Goal: Task Accomplishment & Management: Use online tool/utility

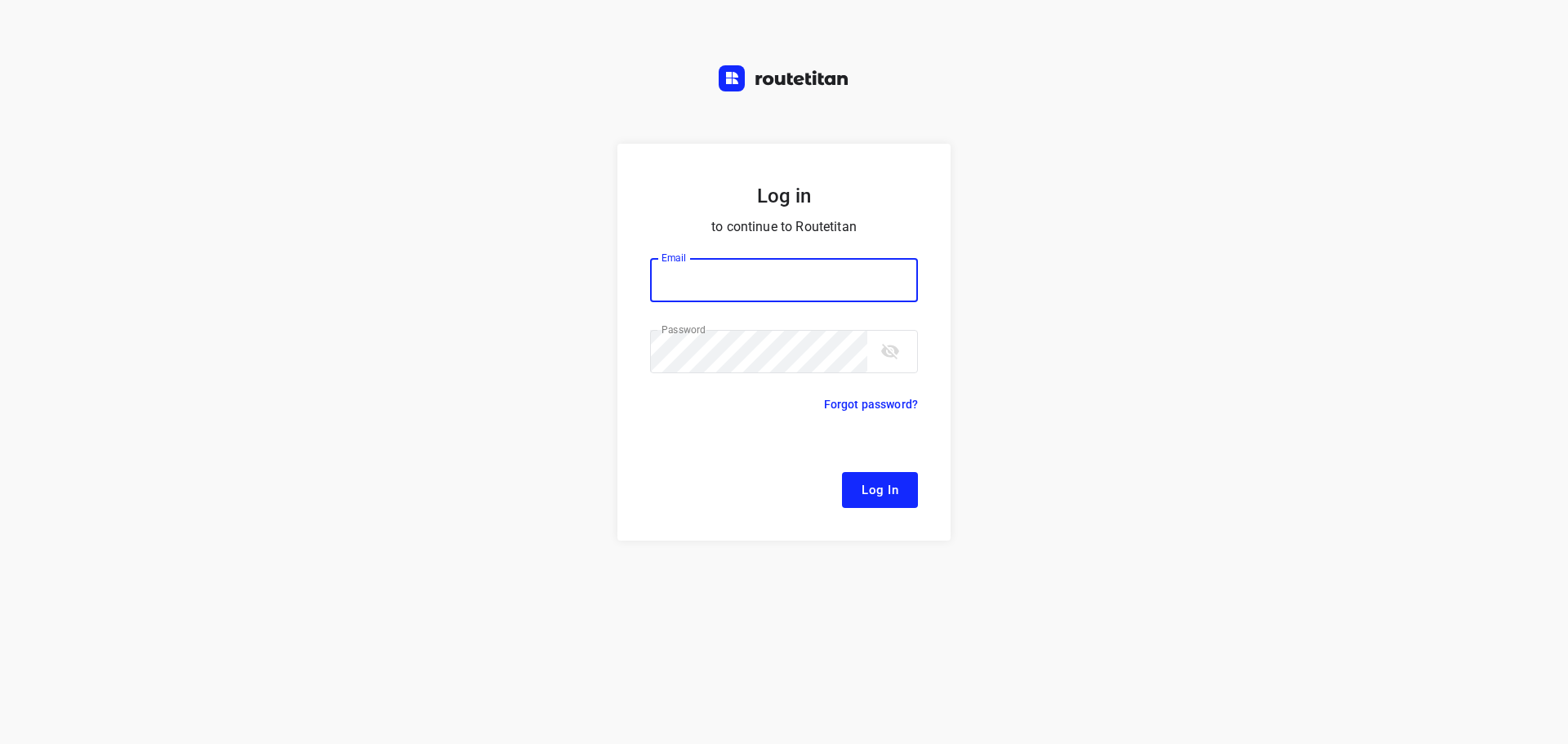
type input "[EMAIL_ADDRESS][DOMAIN_NAME]"
click at [879, 489] on span "Log In" at bounding box center [879, 489] width 37 height 21
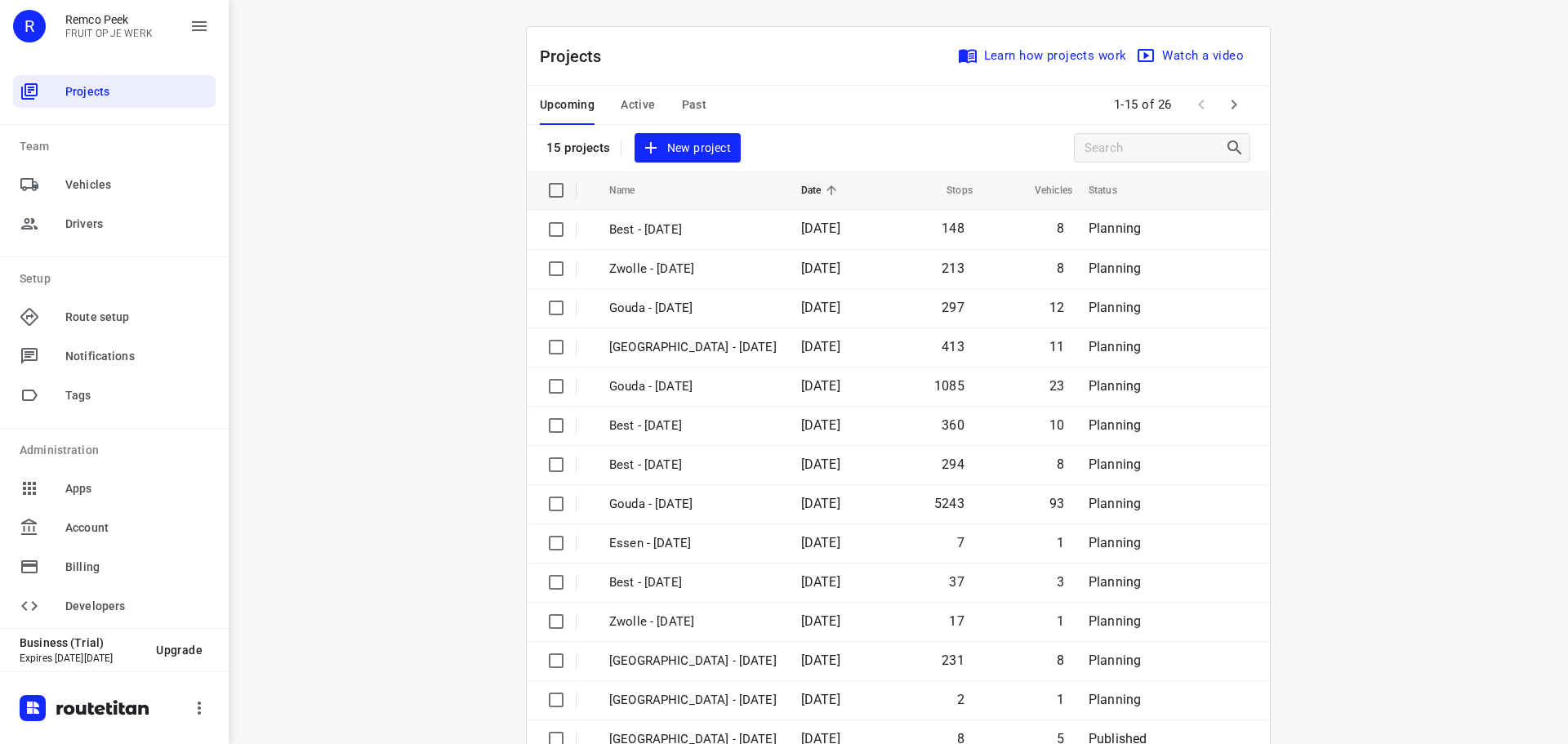
click at [634, 101] on span "Active" at bounding box center [637, 105] width 35 height 21
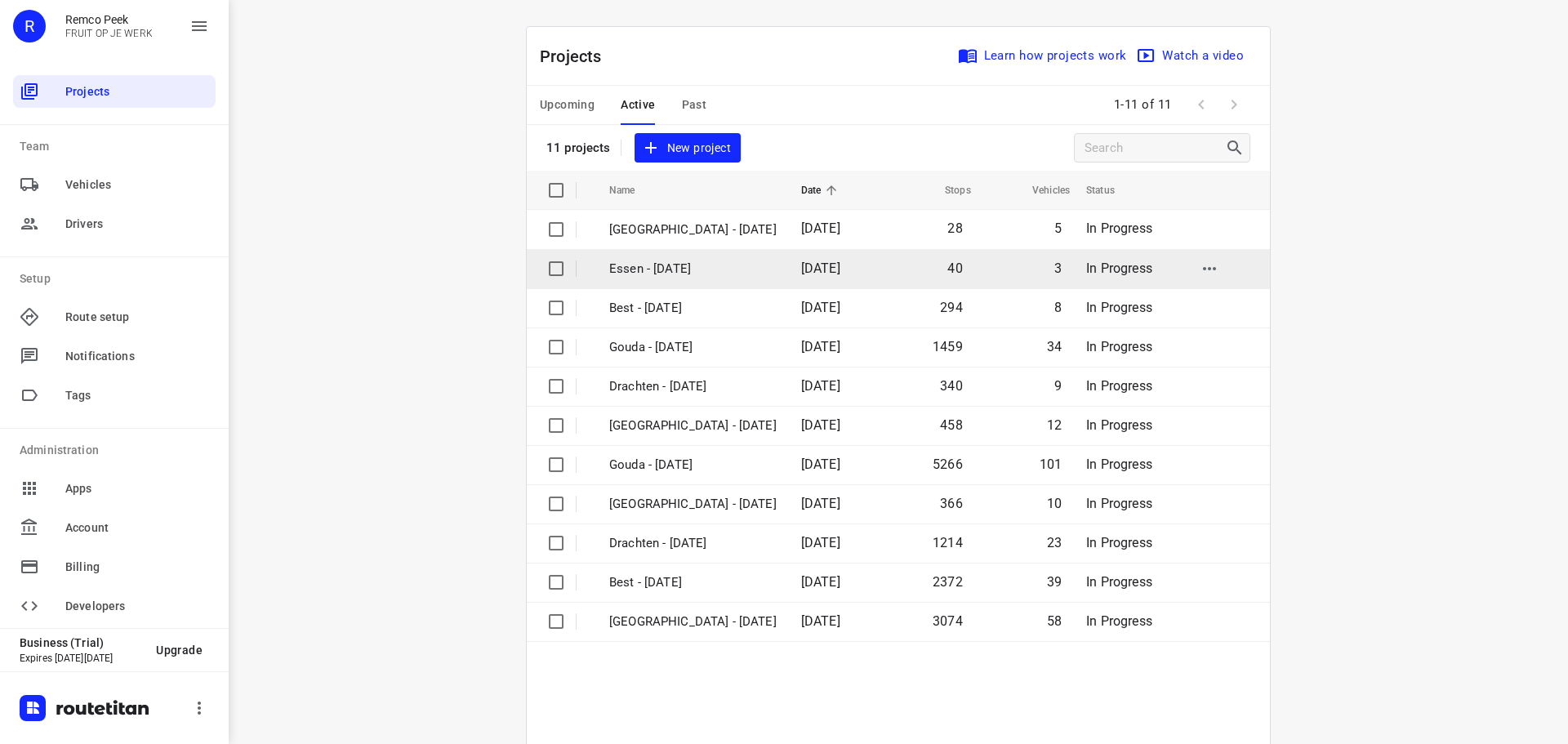
click at [657, 271] on p "Essen - [DATE]" at bounding box center [693, 268] width 168 height 19
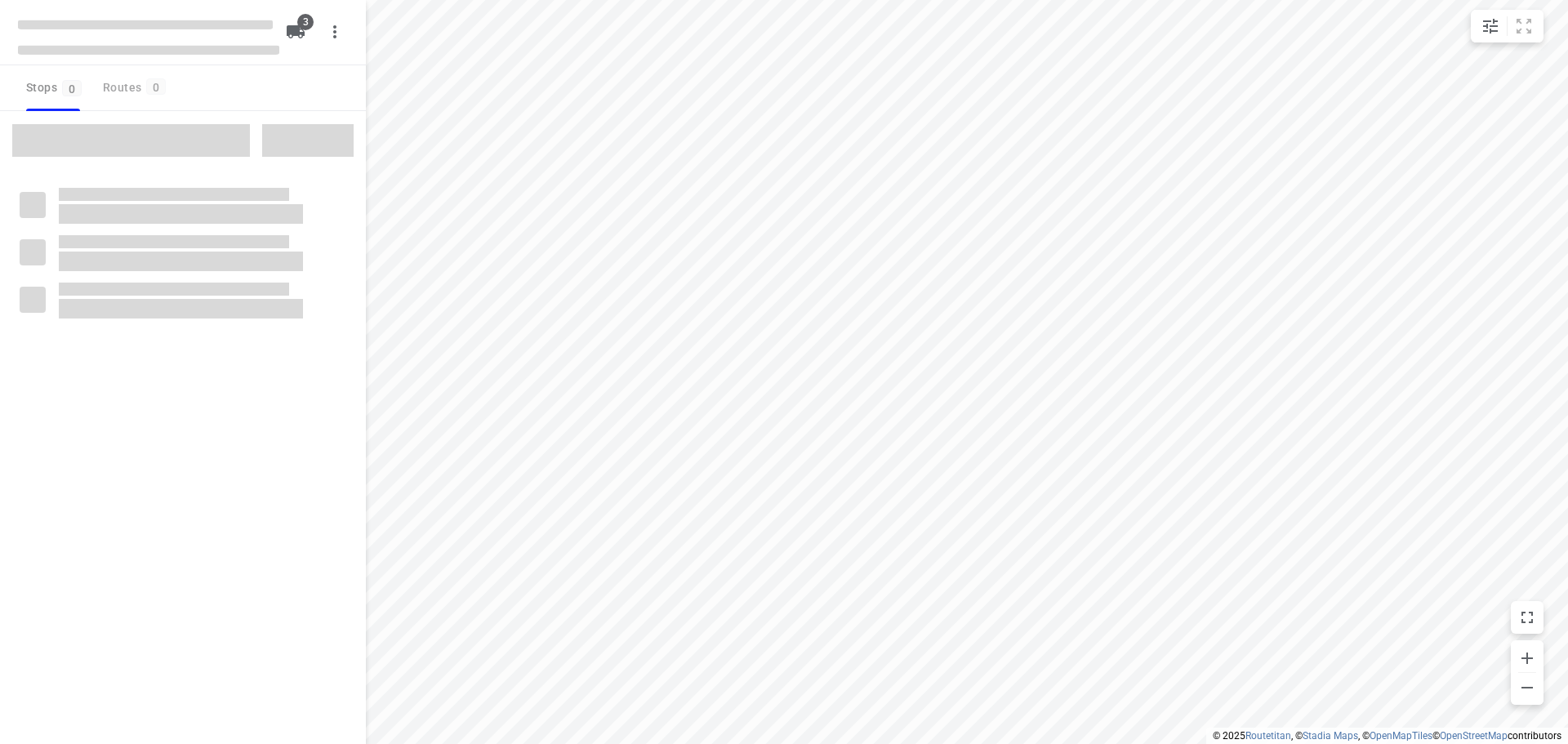
checkbox input "true"
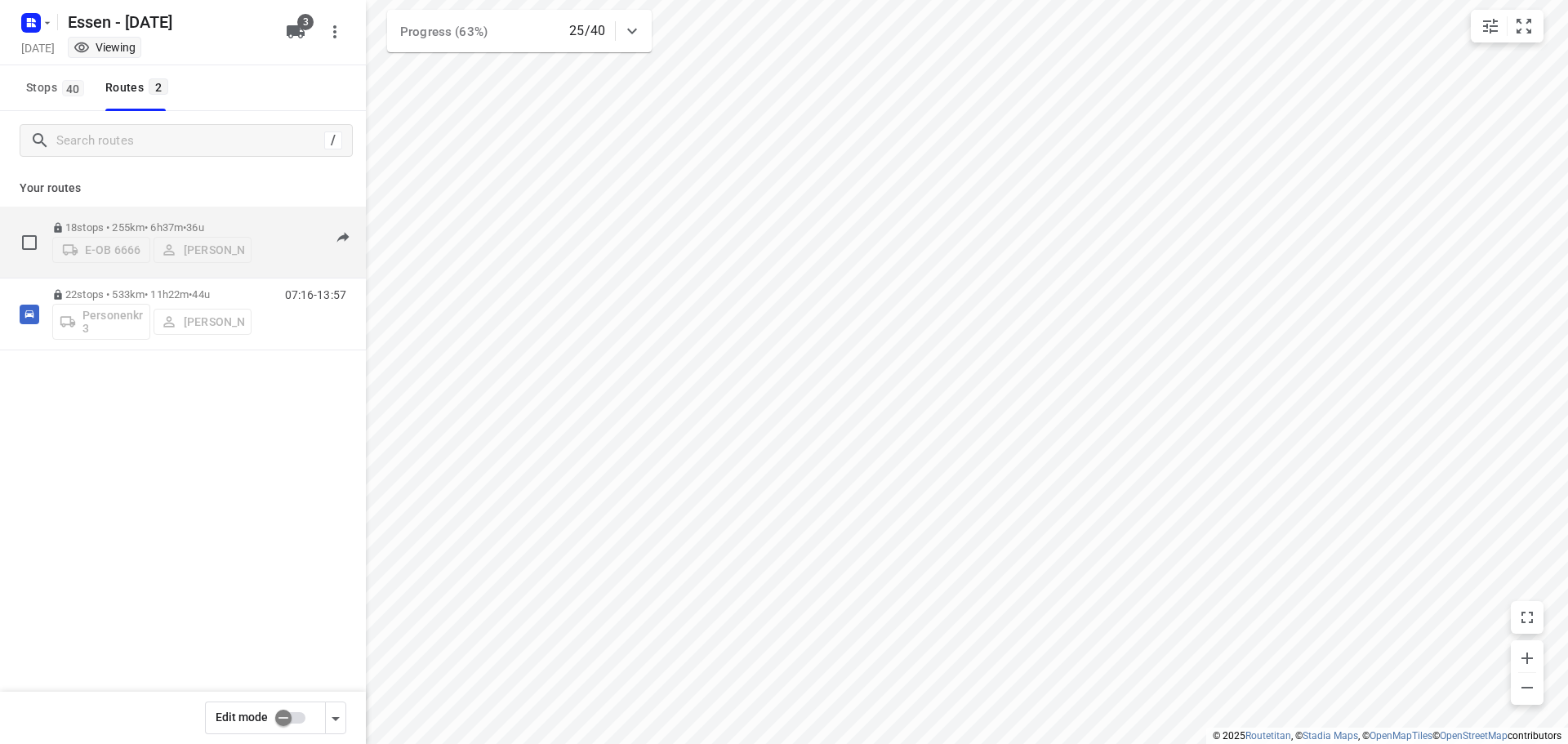
click at [122, 213] on div "18 stops • 255km • 6h37m • 36u E-OB 6666 [PERSON_NAME]" at bounding box center [152, 242] width 199 height 58
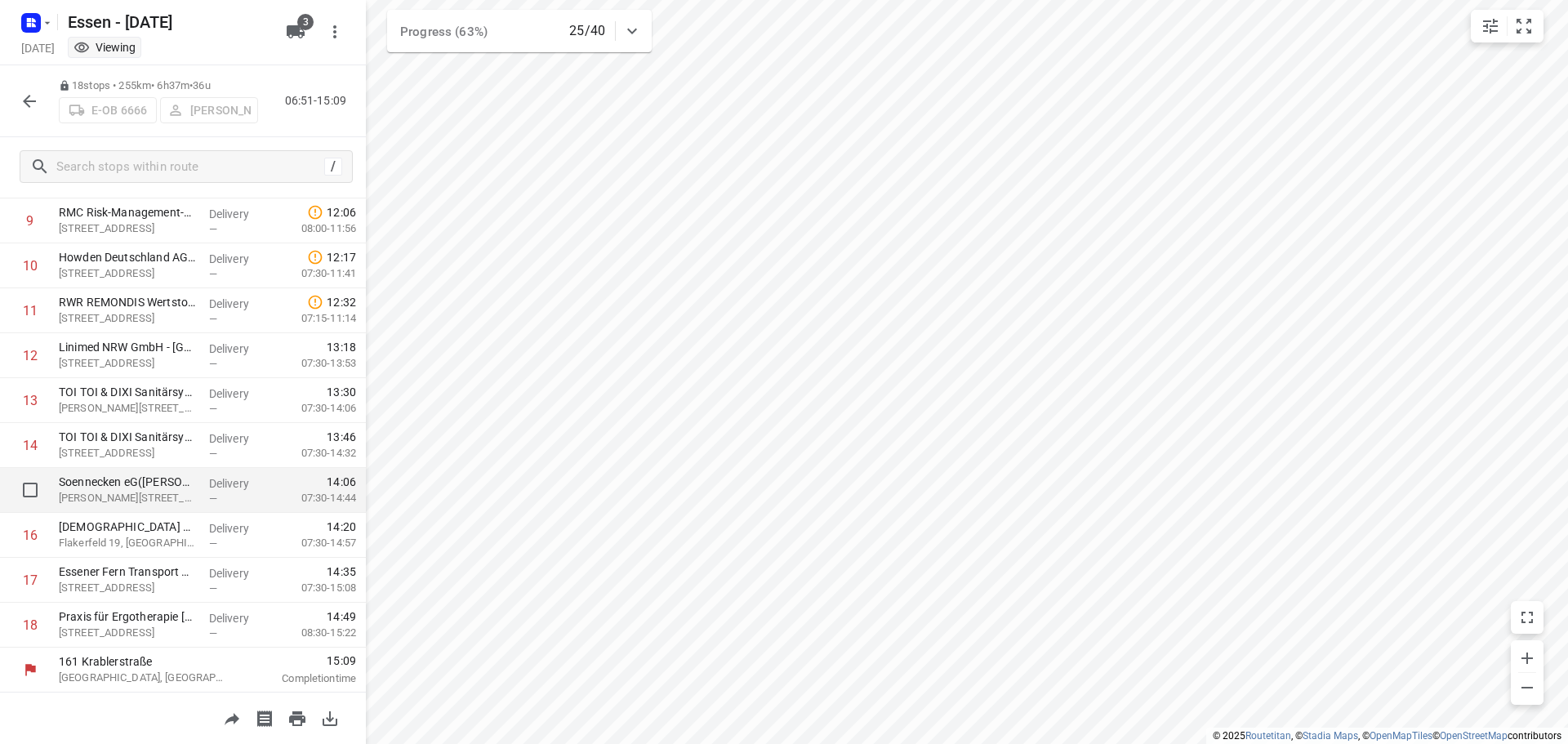
scroll to position [439, 0]
click at [21, 101] on icon "button" at bounding box center [30, 101] width 20 height 20
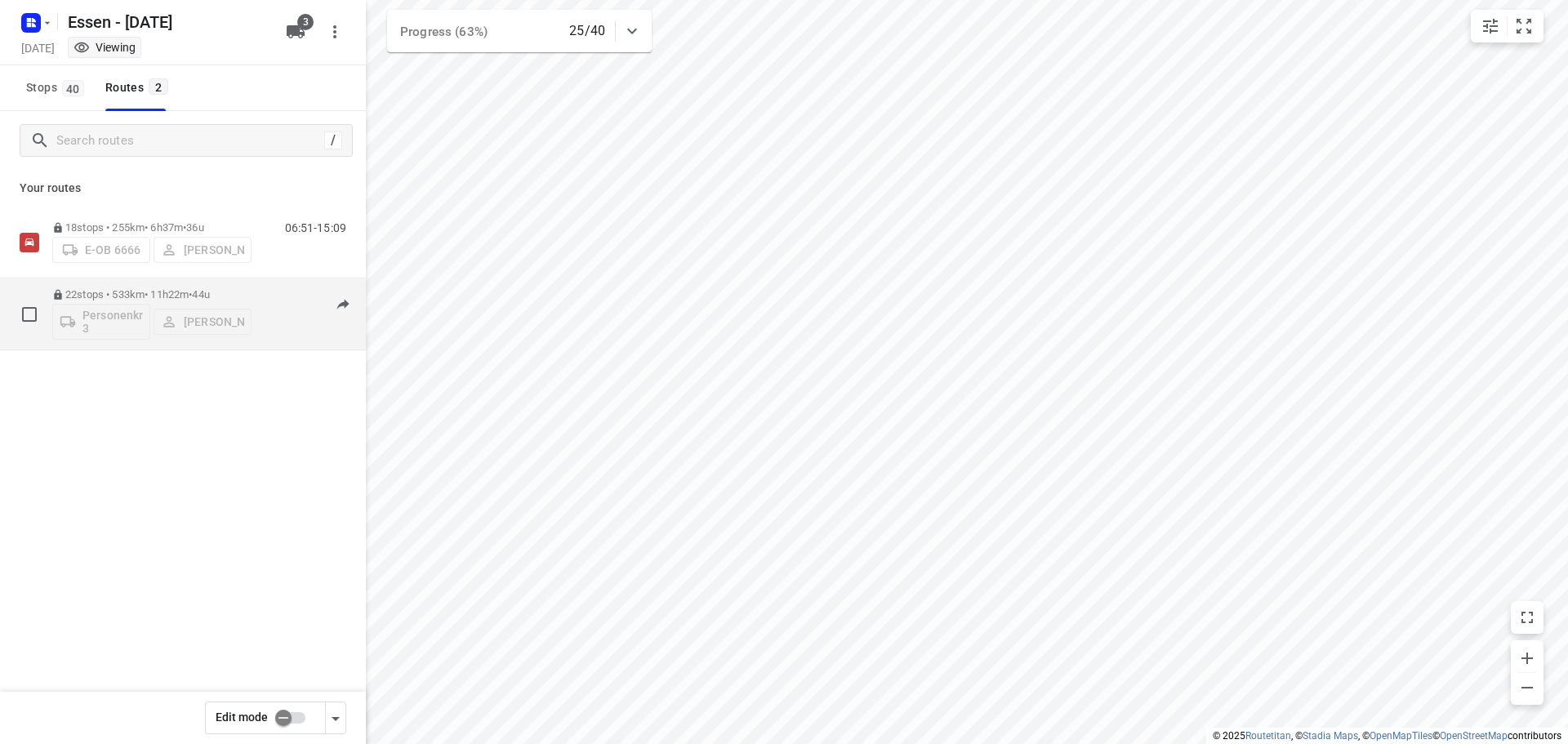
click at [112, 292] on p "22 stops • 533km • 11h22m • 44u" at bounding box center [152, 294] width 199 height 12
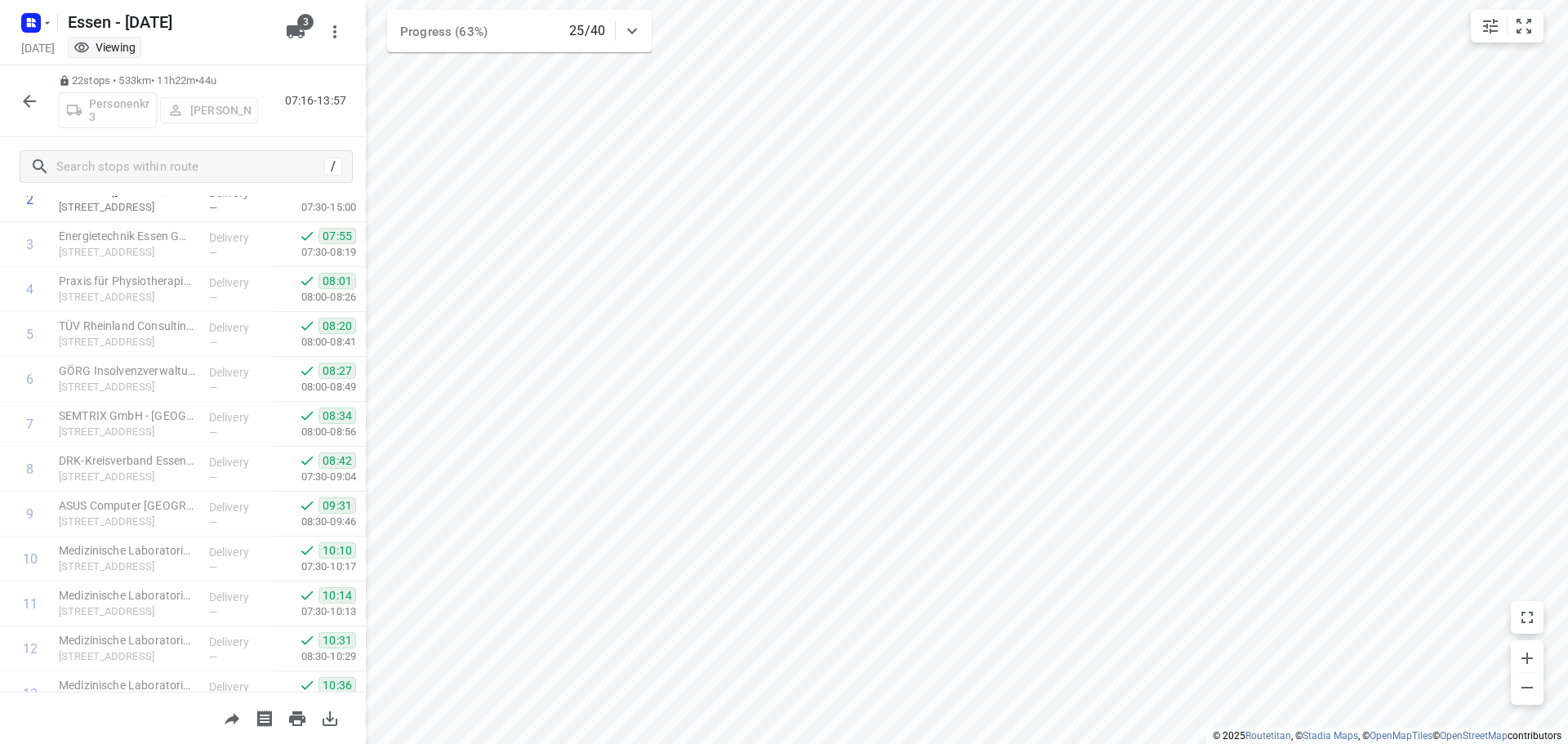
scroll to position [0, 0]
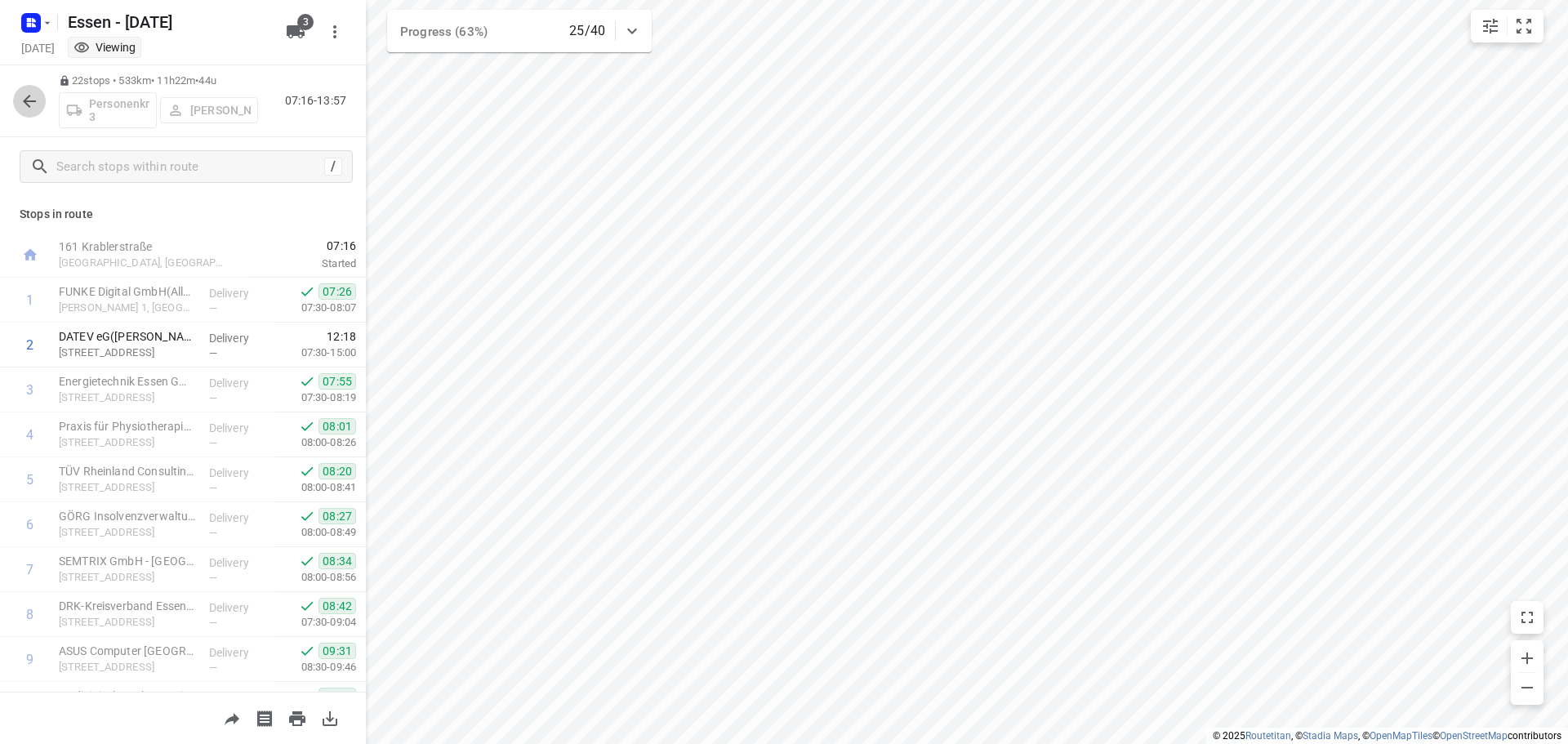
click at [31, 99] on icon "button" at bounding box center [30, 101] width 20 height 20
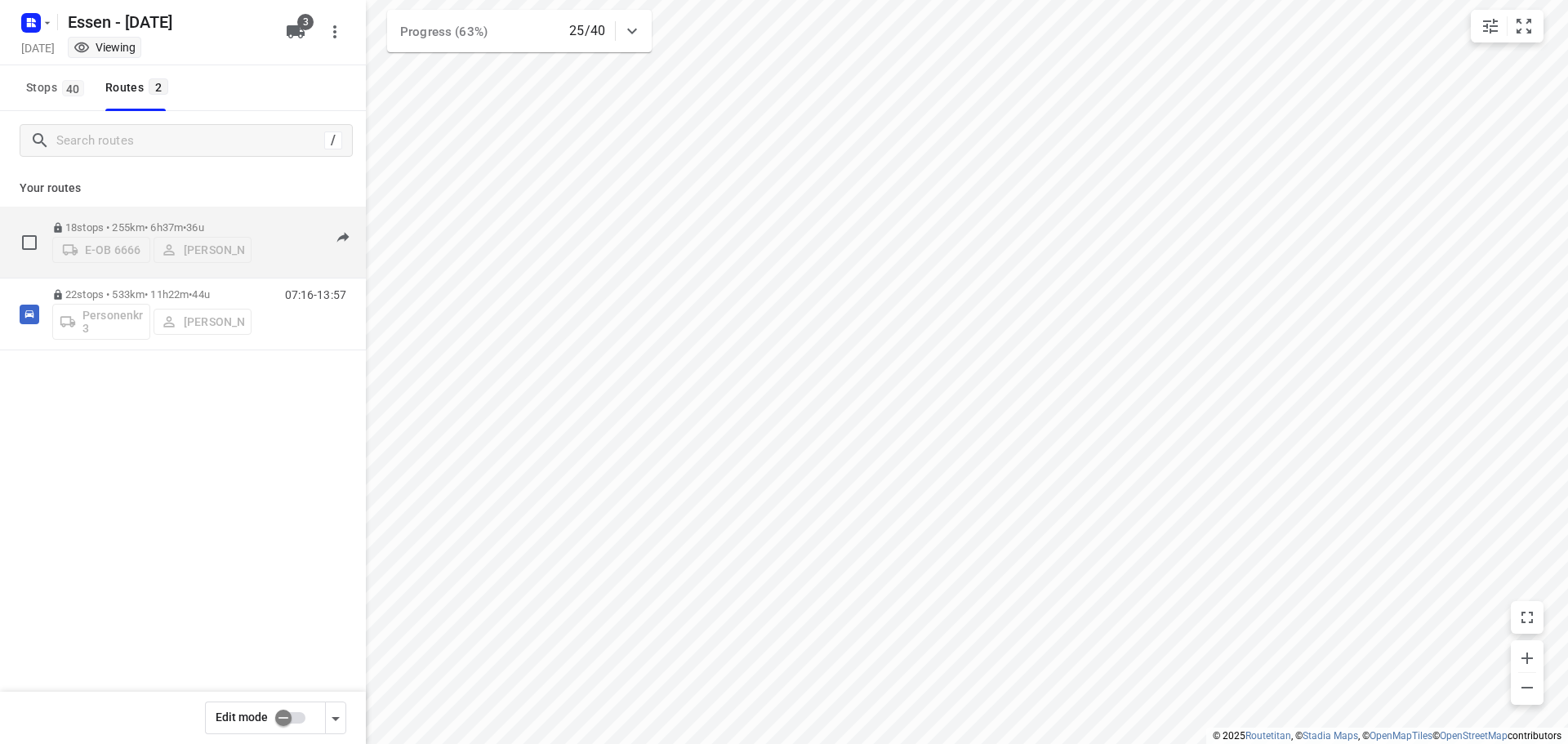
click at [124, 221] on p "18 stops • 255km • 6h37m • 36u" at bounding box center [152, 227] width 199 height 12
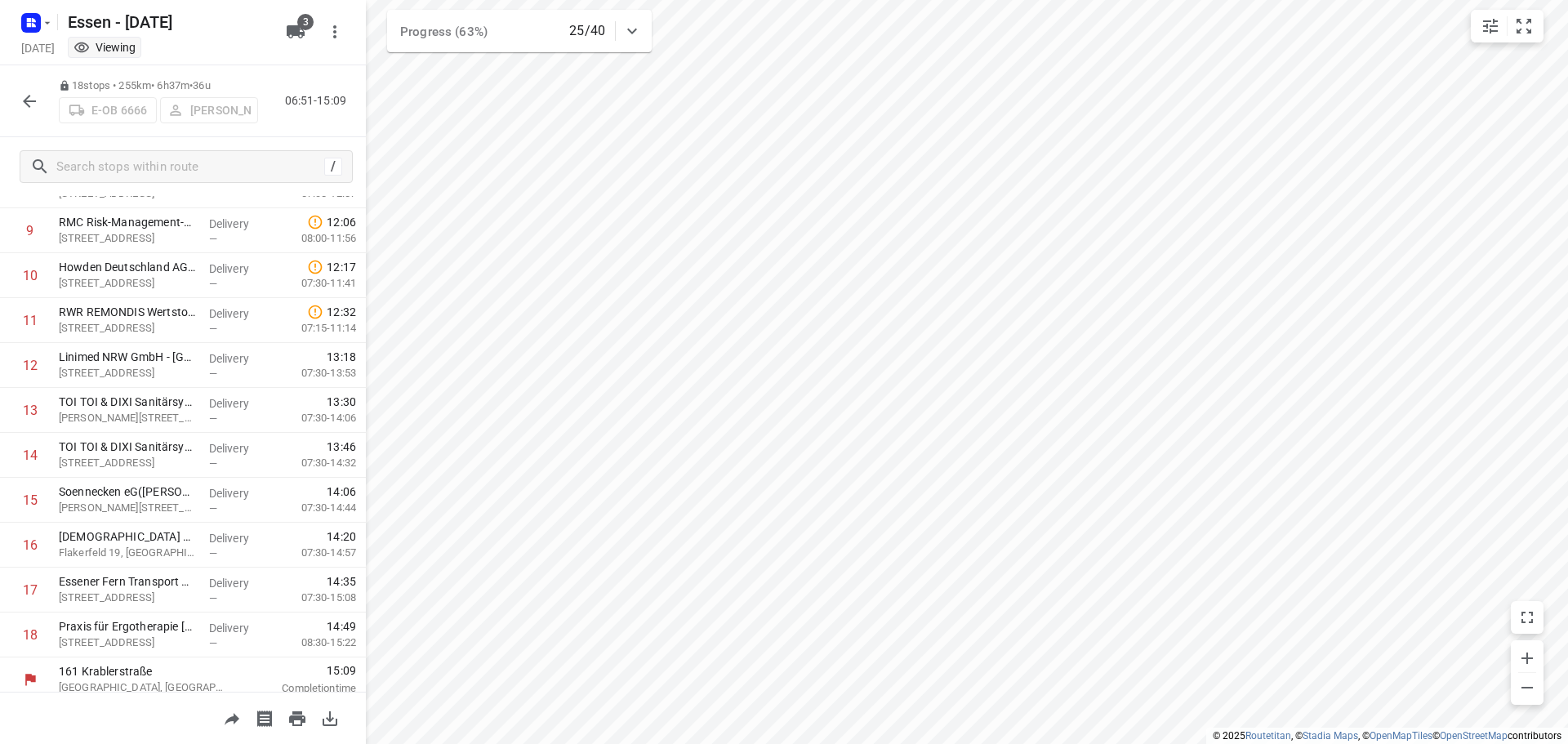
scroll to position [439, 0]
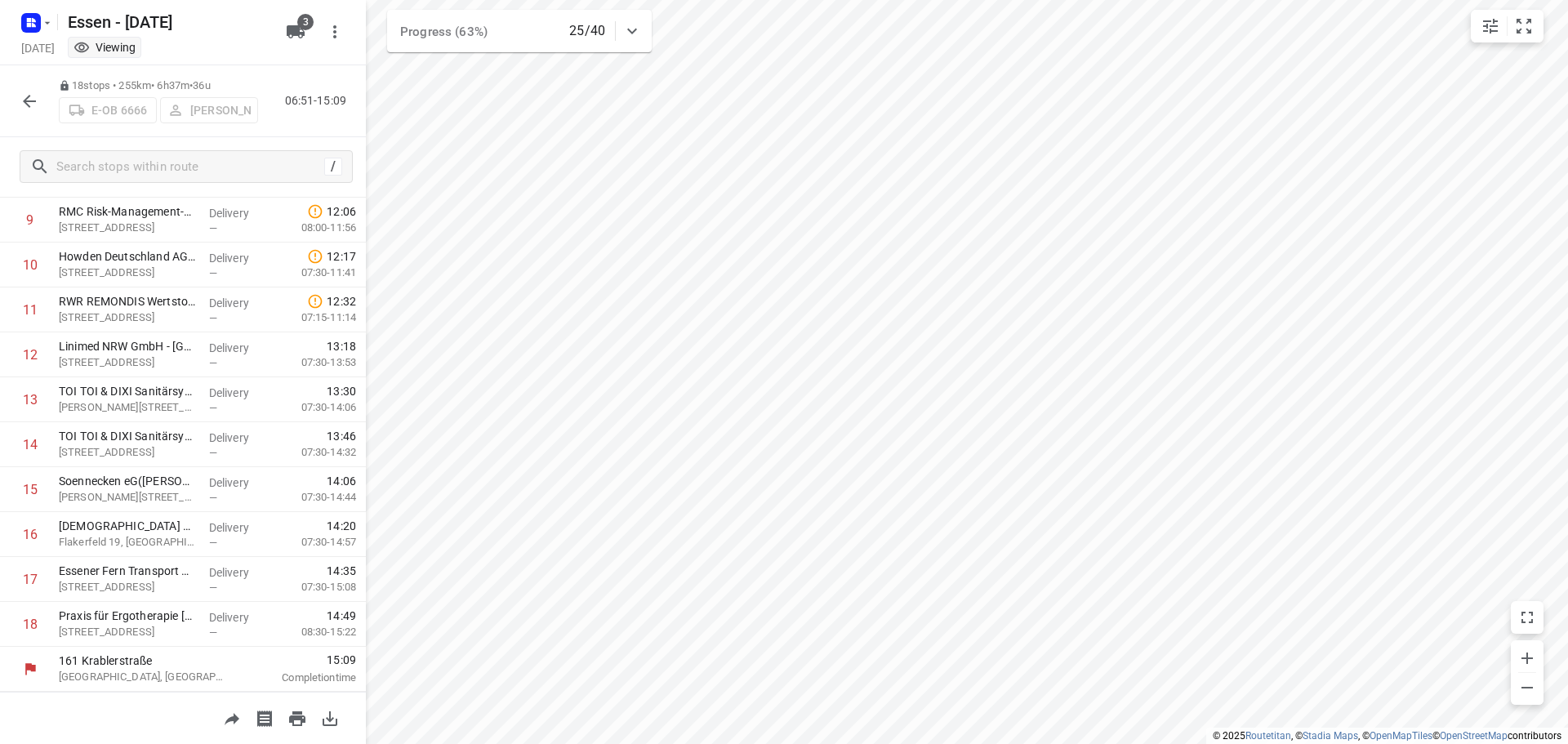
click at [20, 100] on icon "button" at bounding box center [30, 101] width 20 height 20
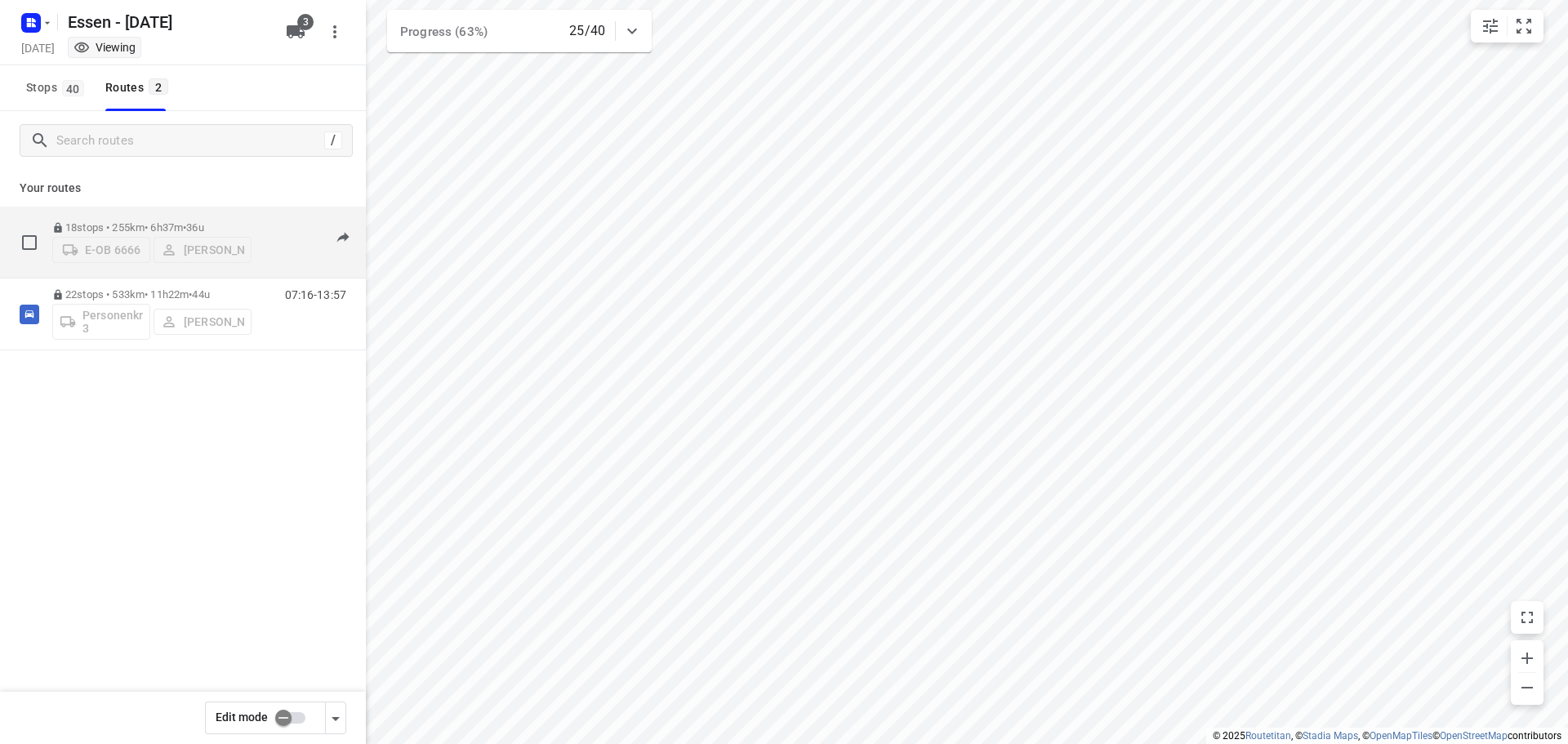
click at [154, 221] on p "18 stops • 255km • 6h37m • 36u" at bounding box center [152, 227] width 199 height 12
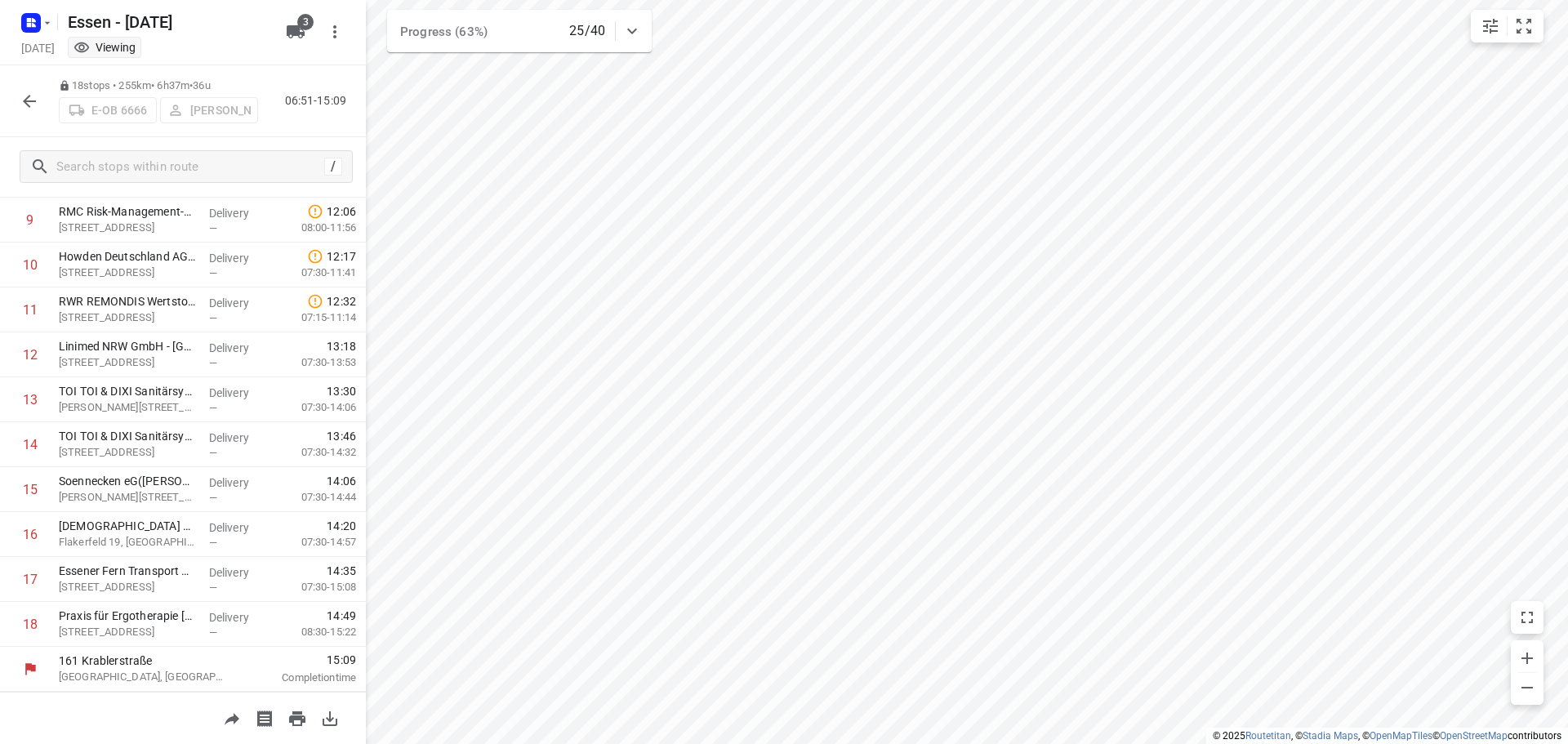
click at [28, 103] on icon "button" at bounding box center [30, 101] width 20 height 20
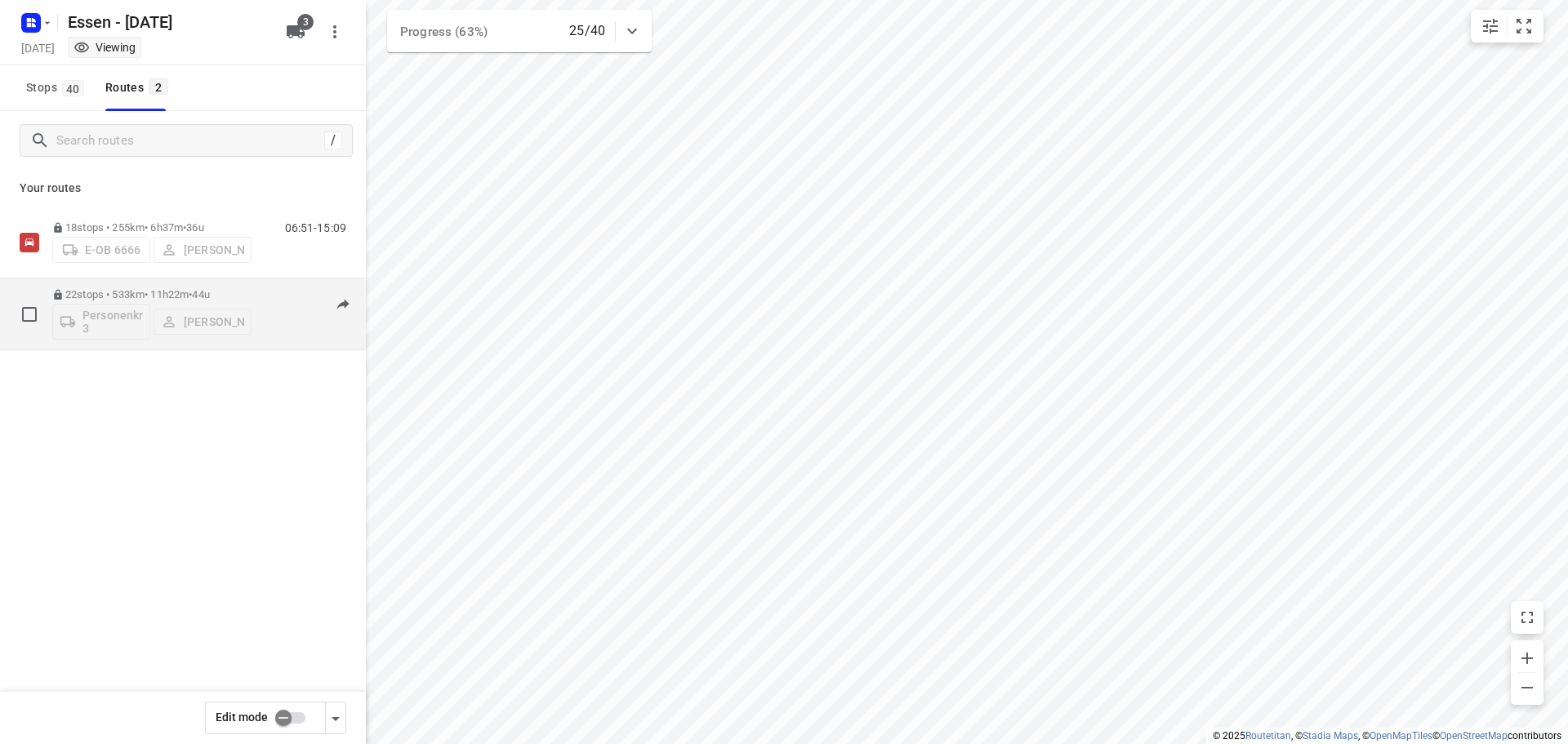
click at [91, 290] on p "22 stops • 533km • 11h22m • 44u" at bounding box center [152, 294] width 199 height 12
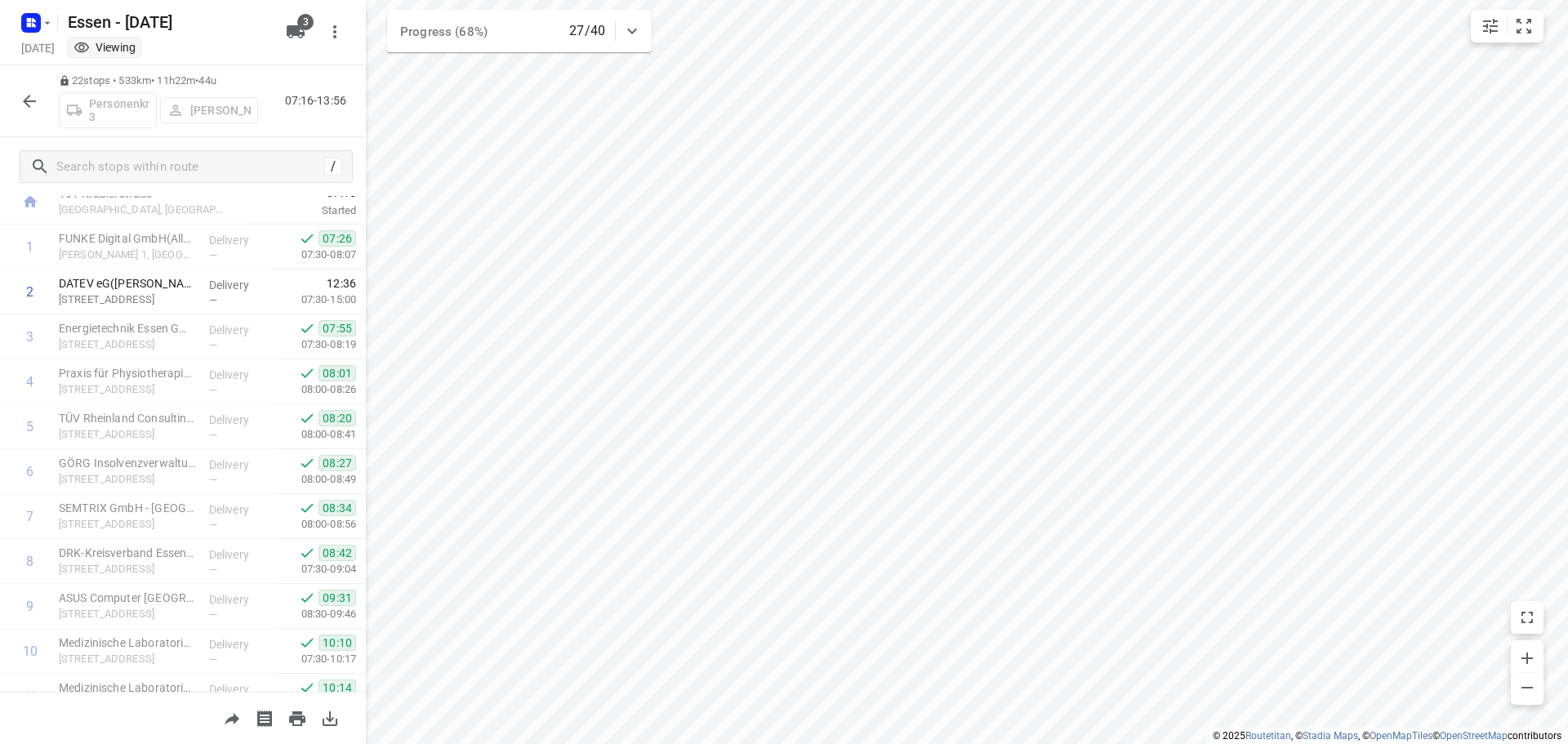
scroll to position [24, 0]
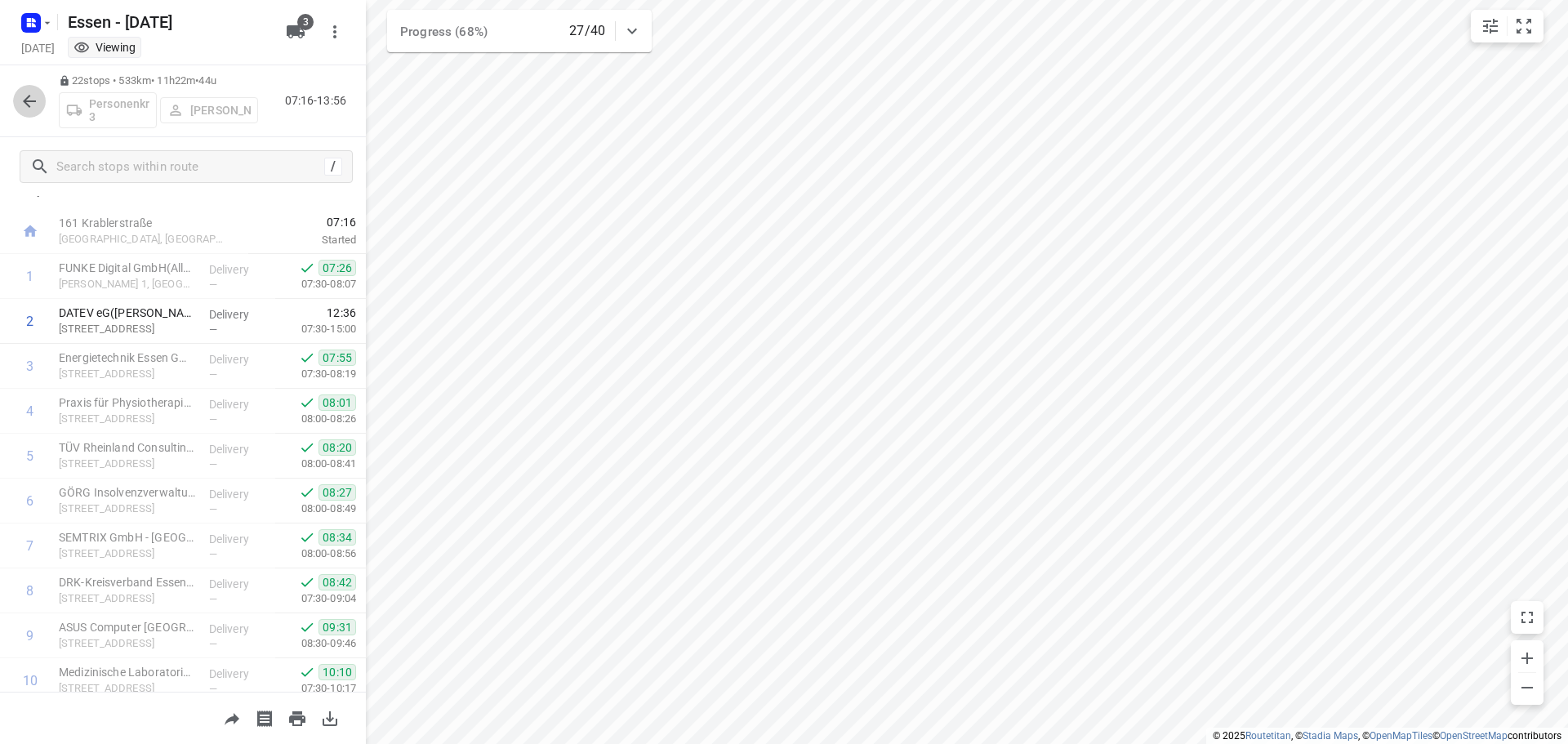
click at [29, 103] on icon "button" at bounding box center [30, 101] width 20 height 20
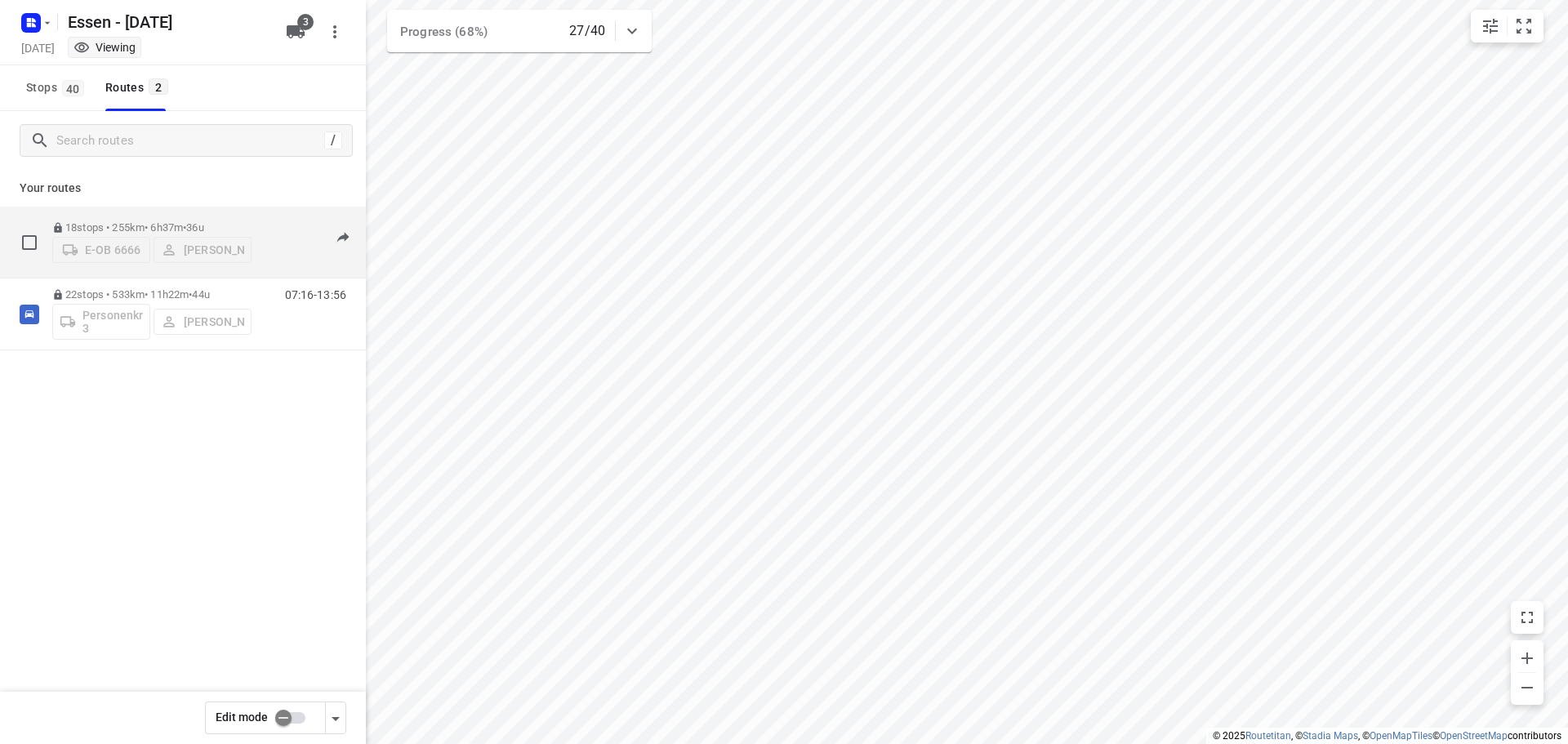
click at [194, 242] on div "E-OB 6666 [PERSON_NAME]" at bounding box center [152, 249] width 199 height 30
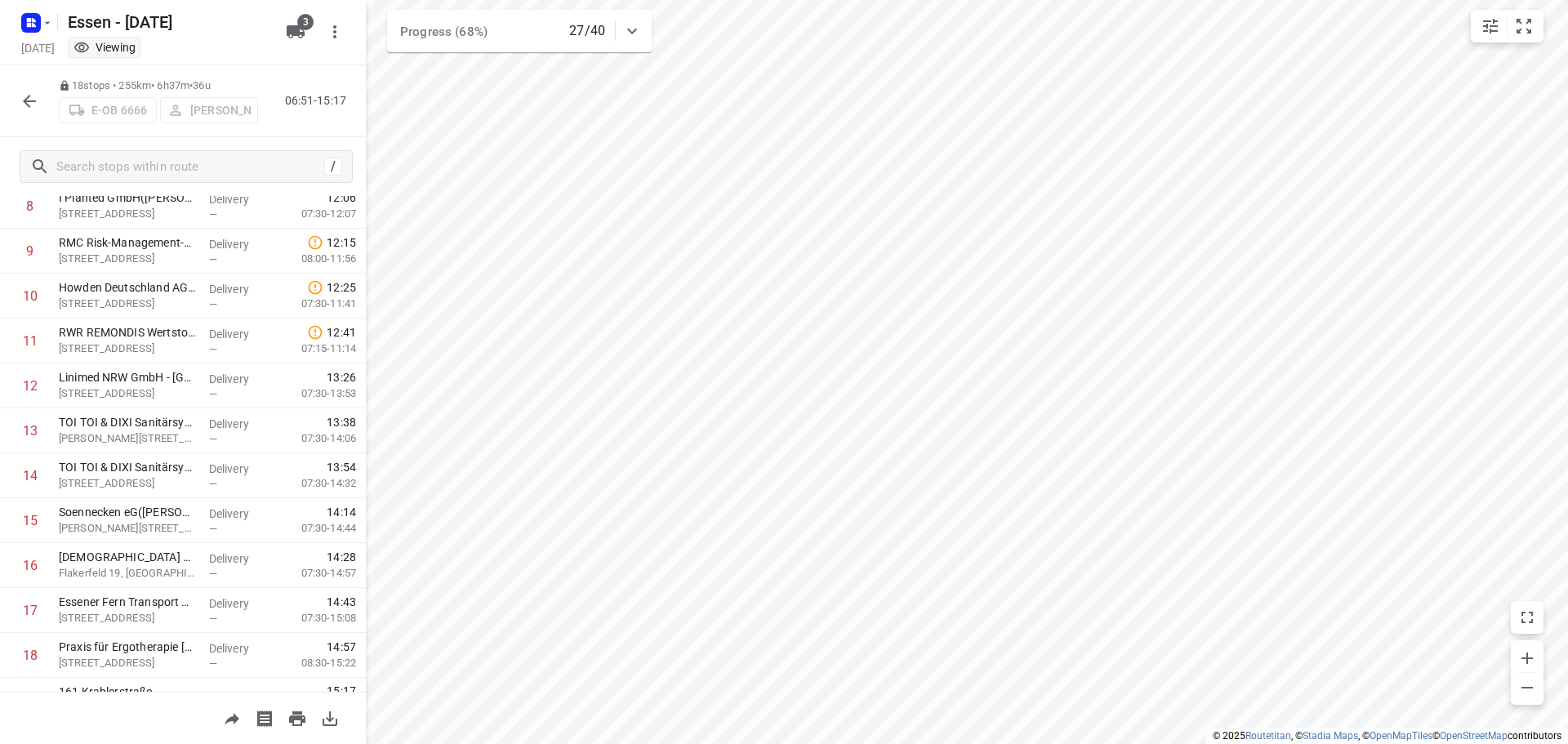
scroll to position [439, 0]
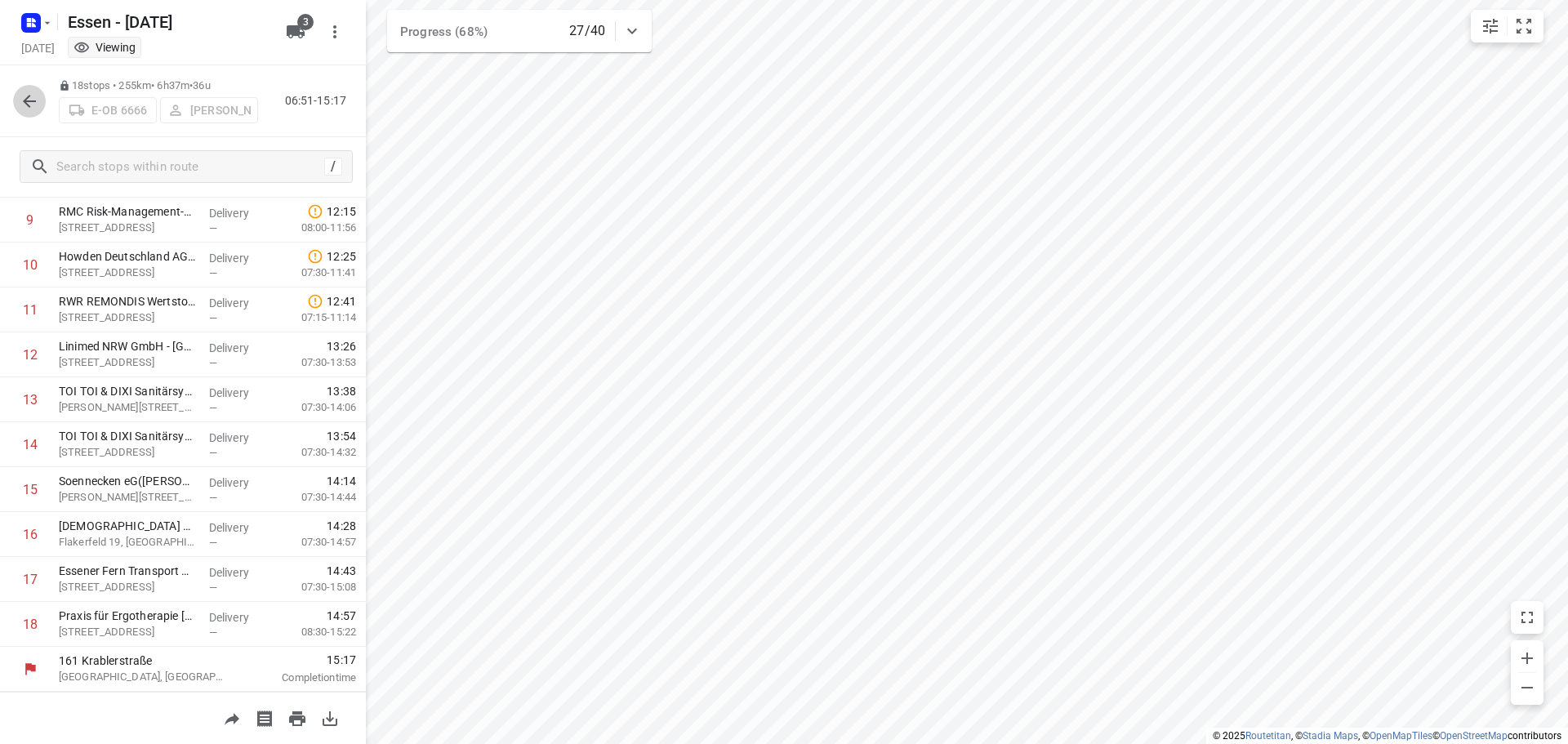
click at [30, 97] on icon "button" at bounding box center [30, 101] width 20 height 20
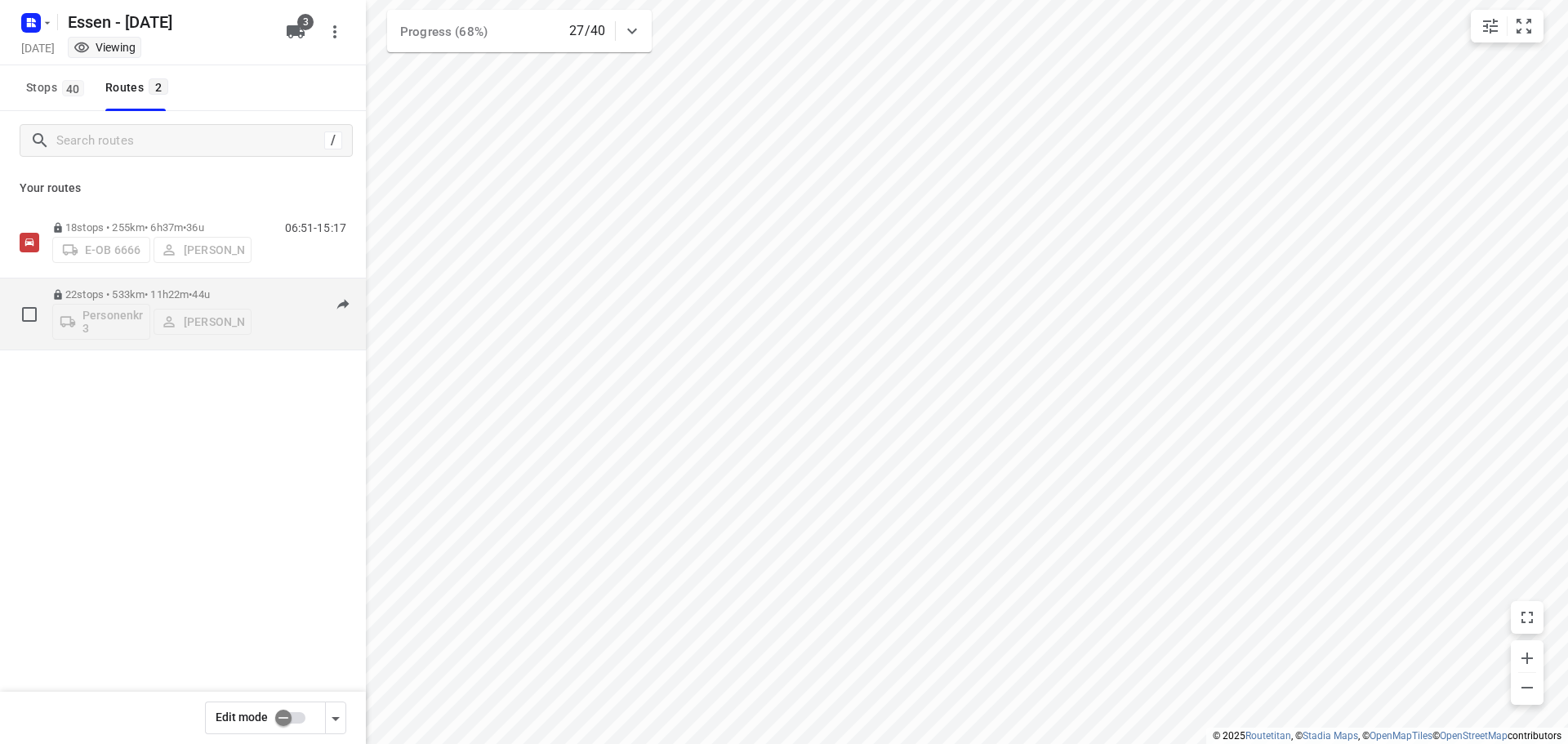
click at [202, 317] on div "Personenkraftwagen 3 [PERSON_NAME]" at bounding box center [152, 320] width 199 height 40
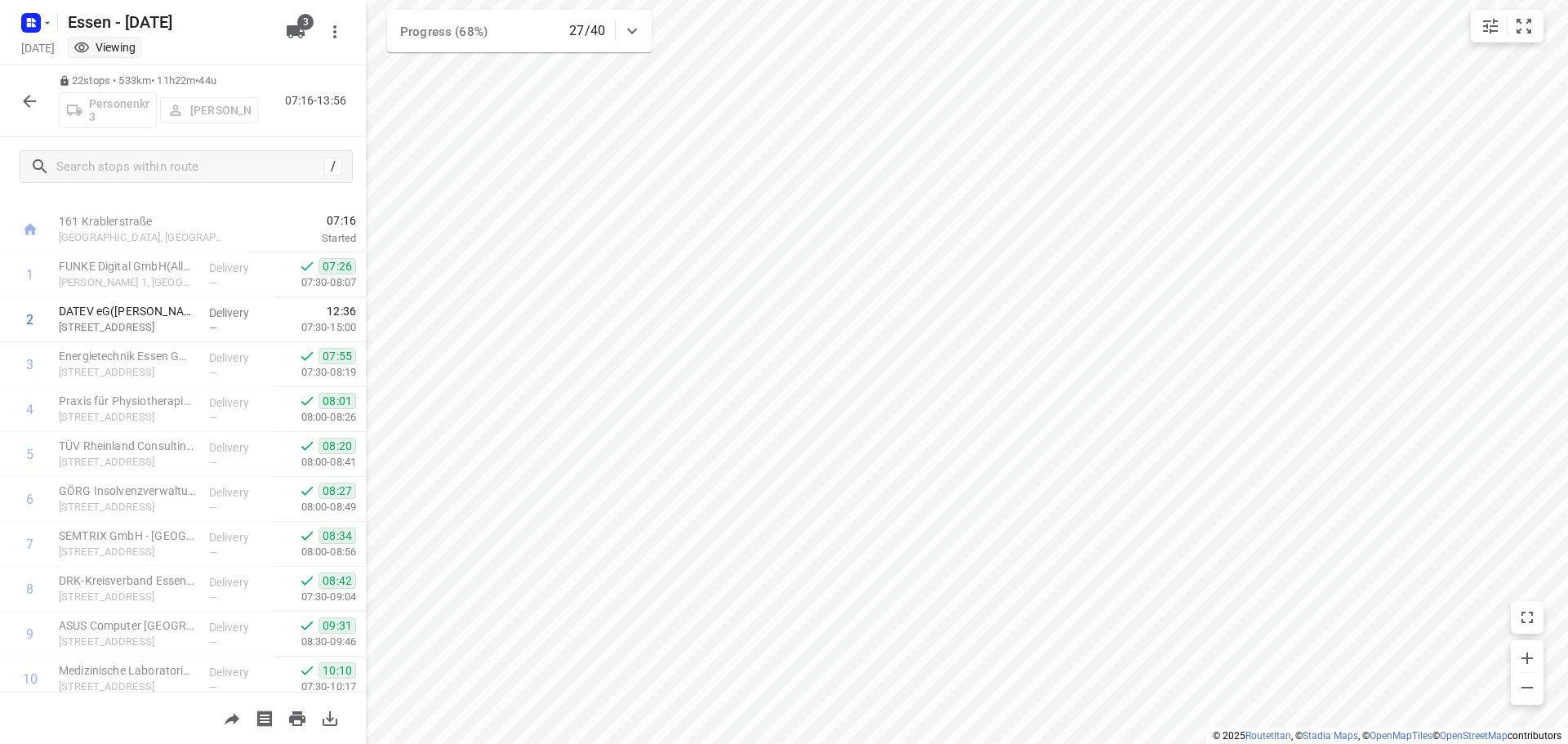
scroll to position [0, 0]
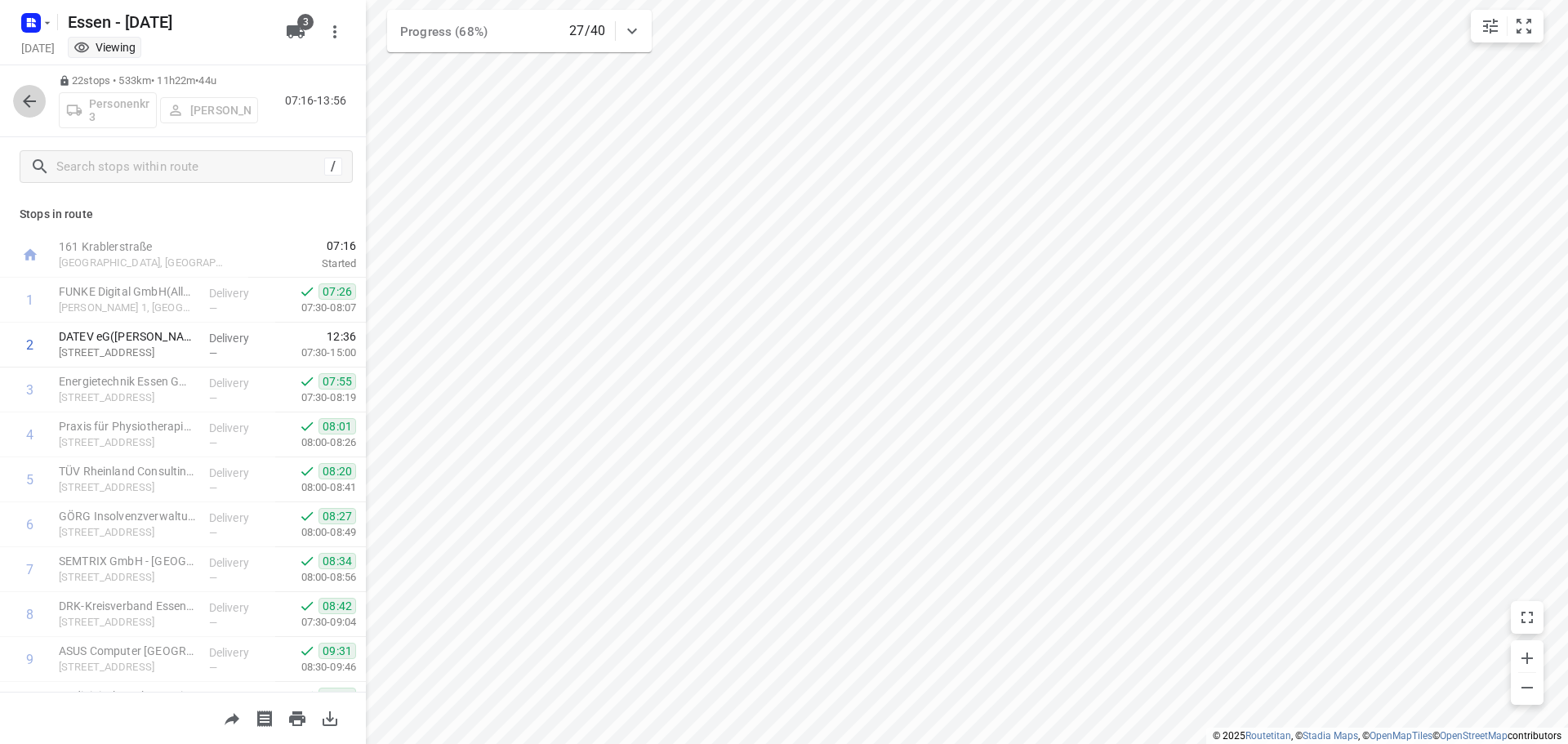
click at [24, 100] on icon "button" at bounding box center [30, 101] width 20 height 20
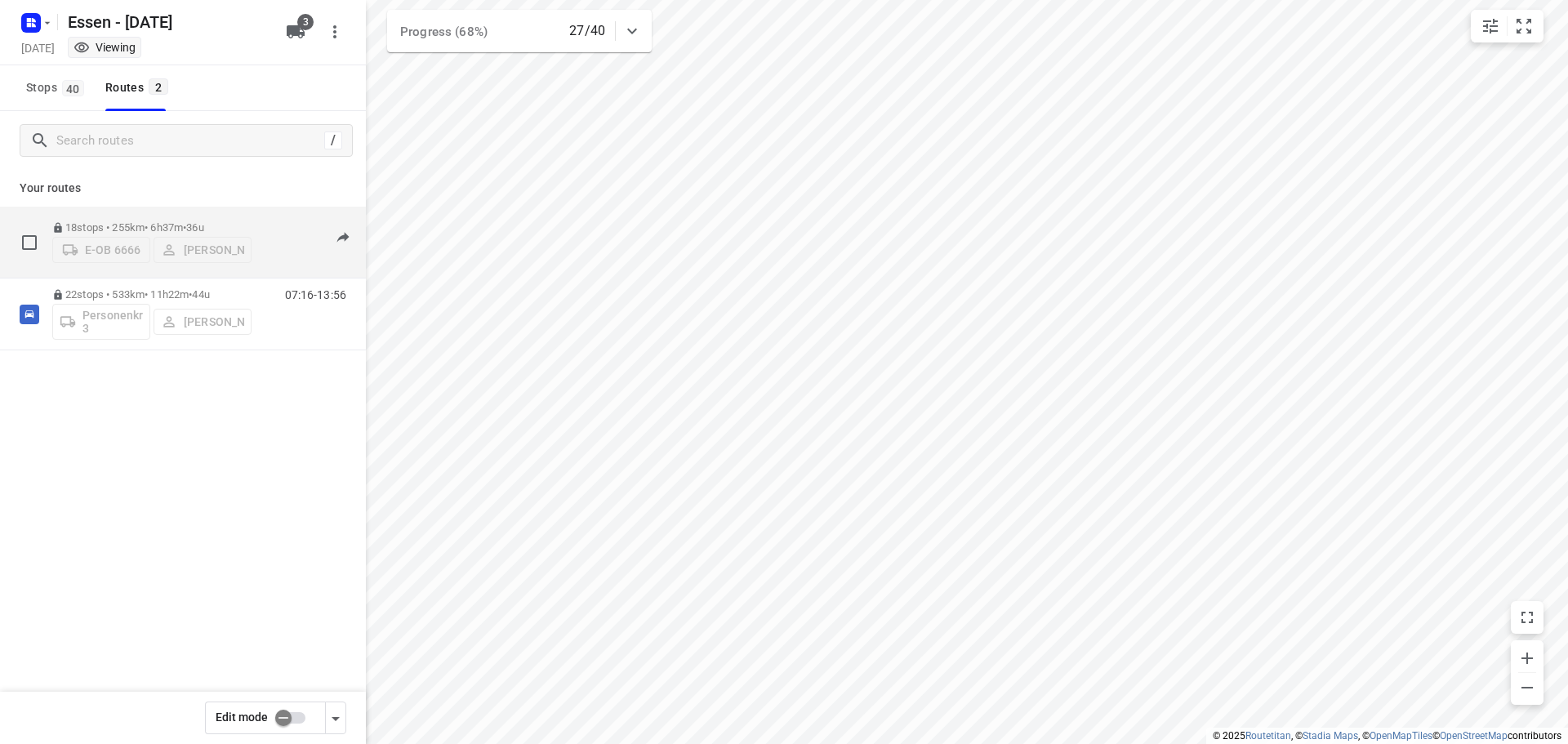
click at [103, 216] on div "18 stops • 255km • 6h37m • 36u E-OB 6666 [PERSON_NAME]" at bounding box center [152, 242] width 199 height 58
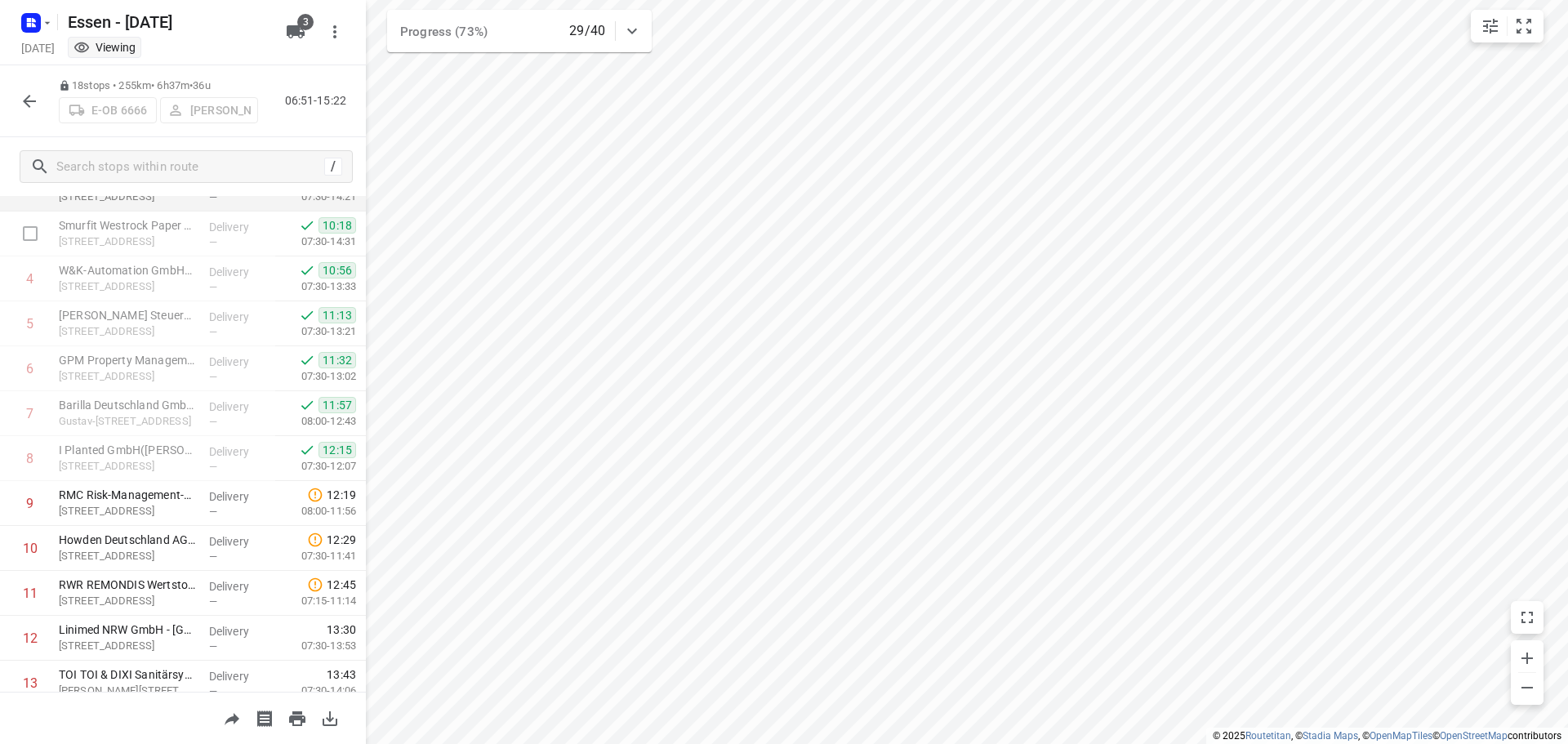
scroll to position [153, 0]
click at [21, 104] on icon "button" at bounding box center [30, 101] width 20 height 20
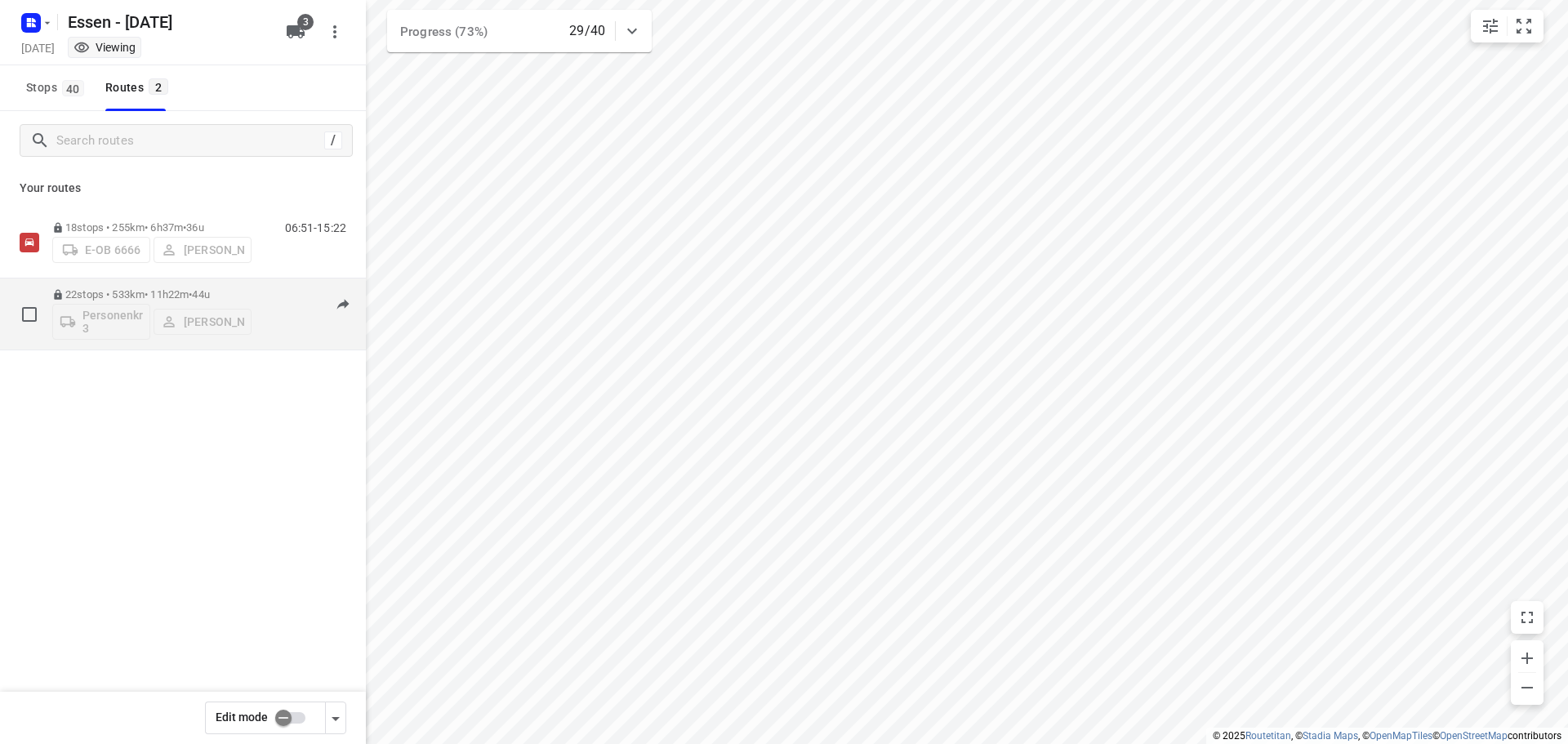
click at [148, 288] on p "22 stops • 533km • 11h22m • 44u" at bounding box center [152, 294] width 199 height 12
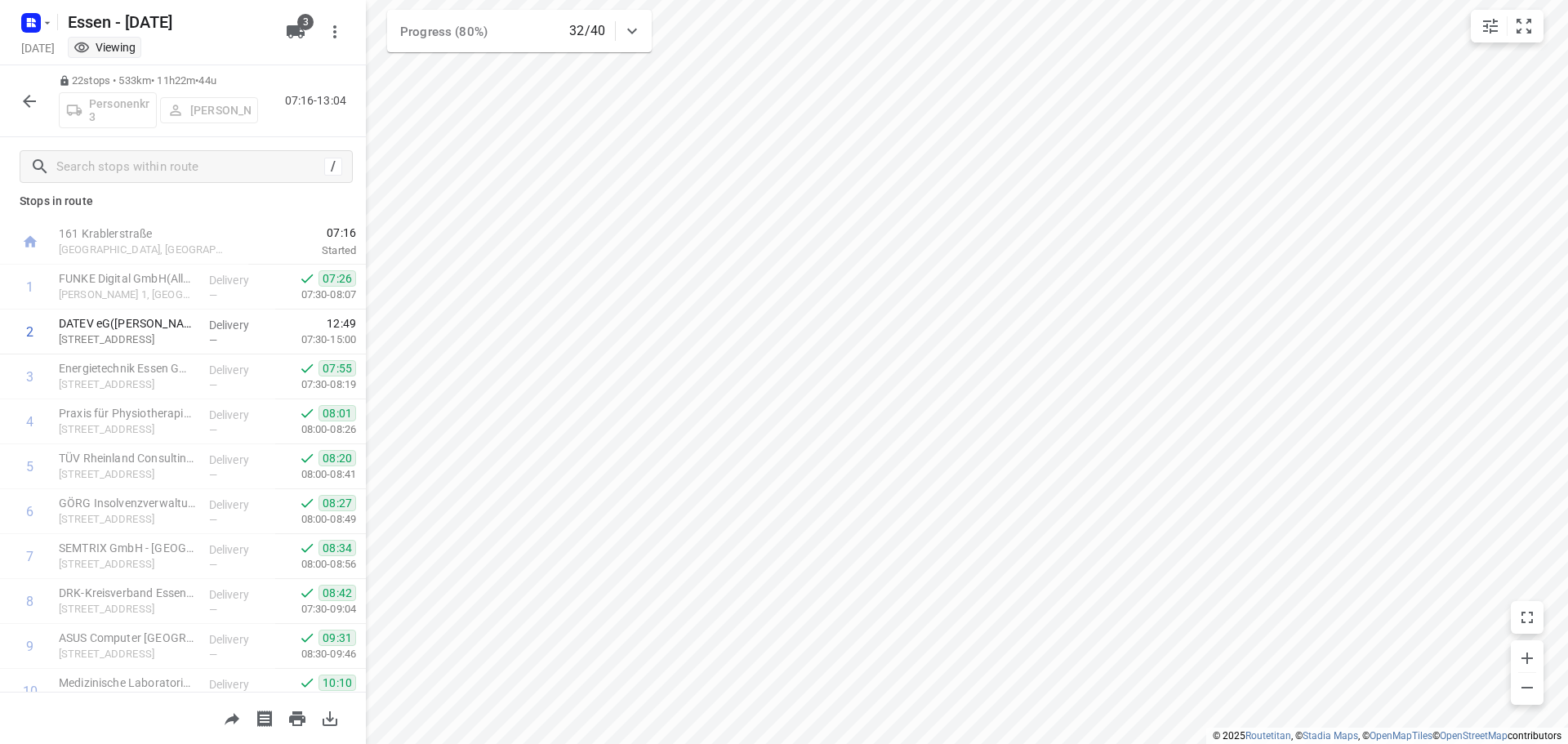
scroll to position [0, 0]
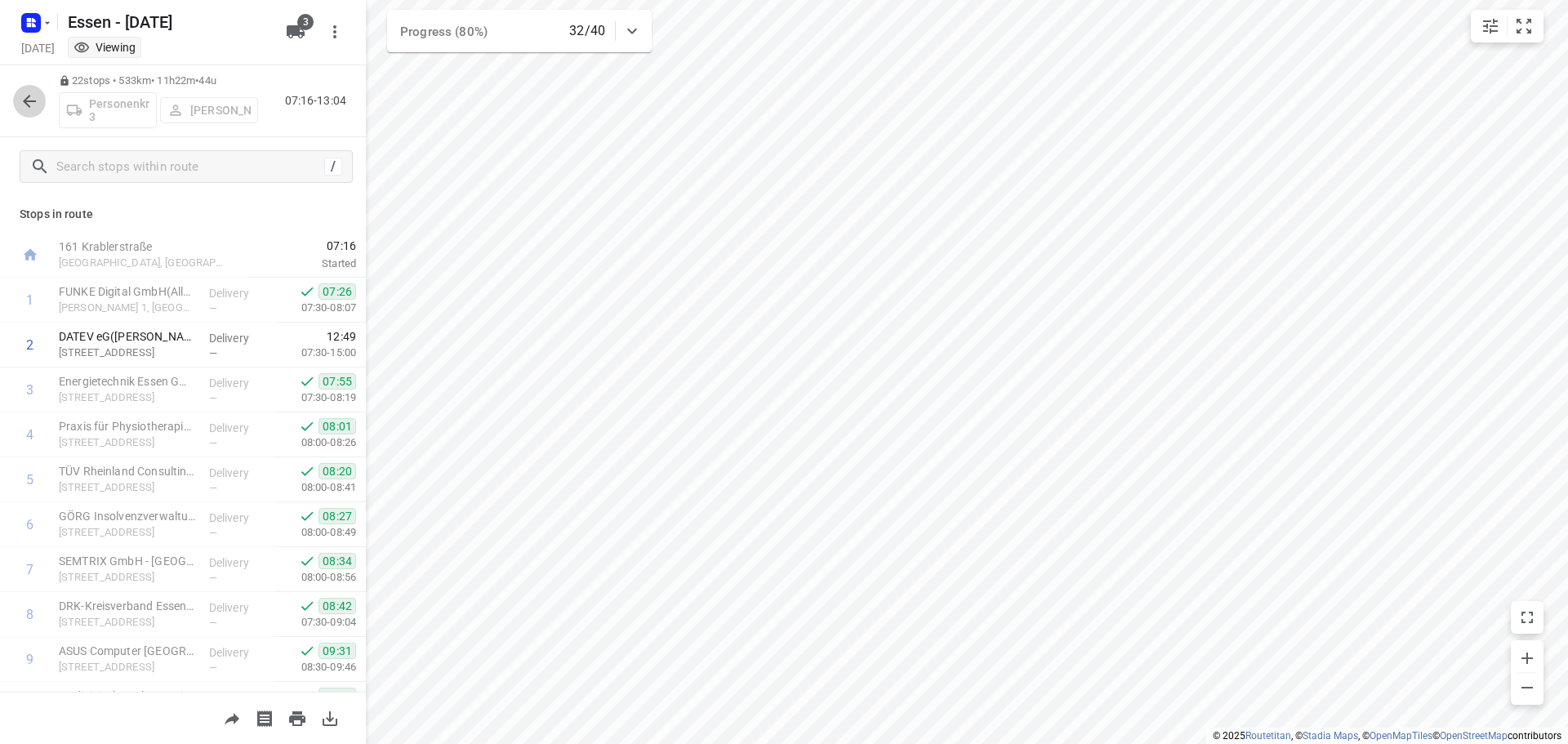
click at [21, 99] on icon "button" at bounding box center [30, 101] width 20 height 20
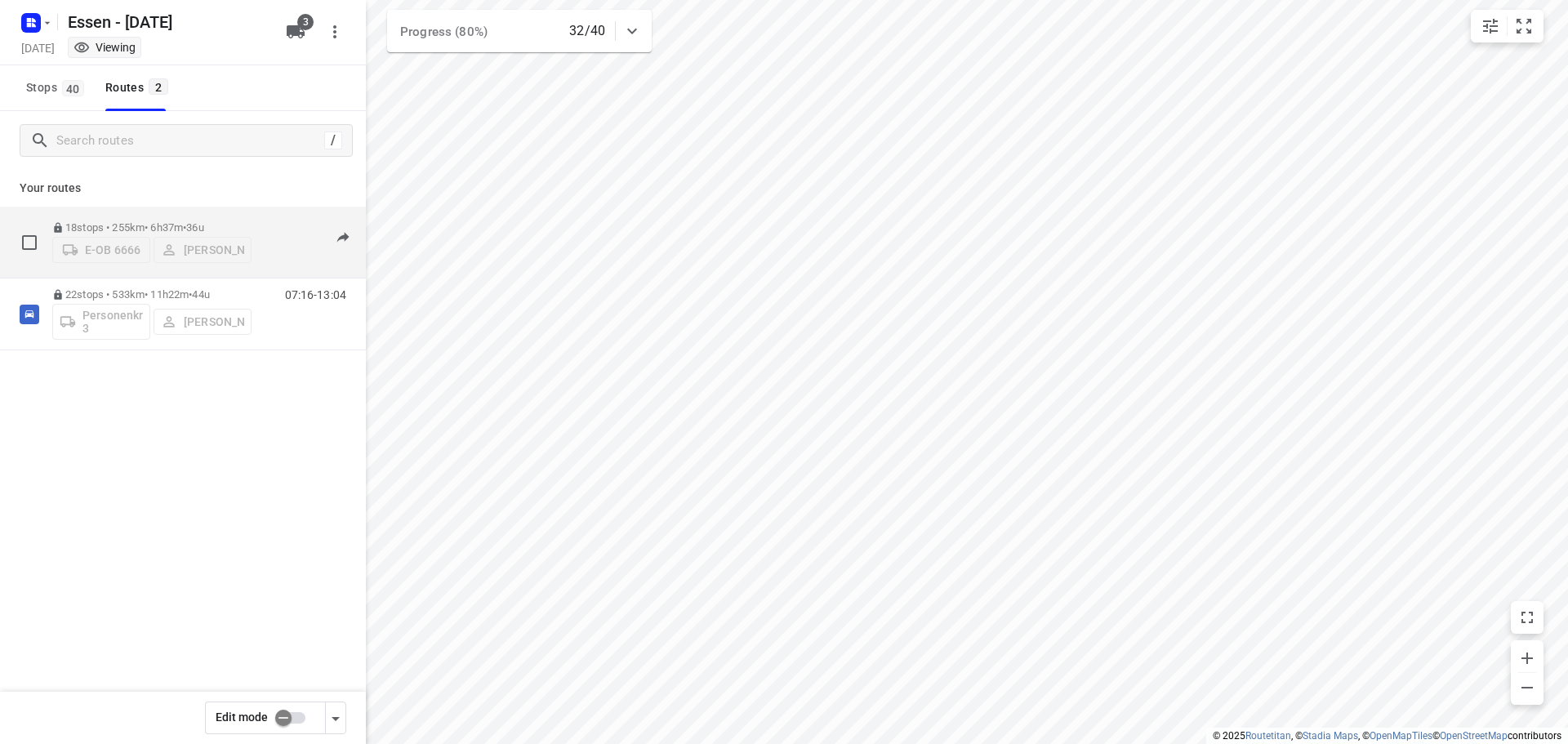
click at [95, 226] on p "18 stops • 255km • 6h37m • 36u" at bounding box center [152, 227] width 199 height 12
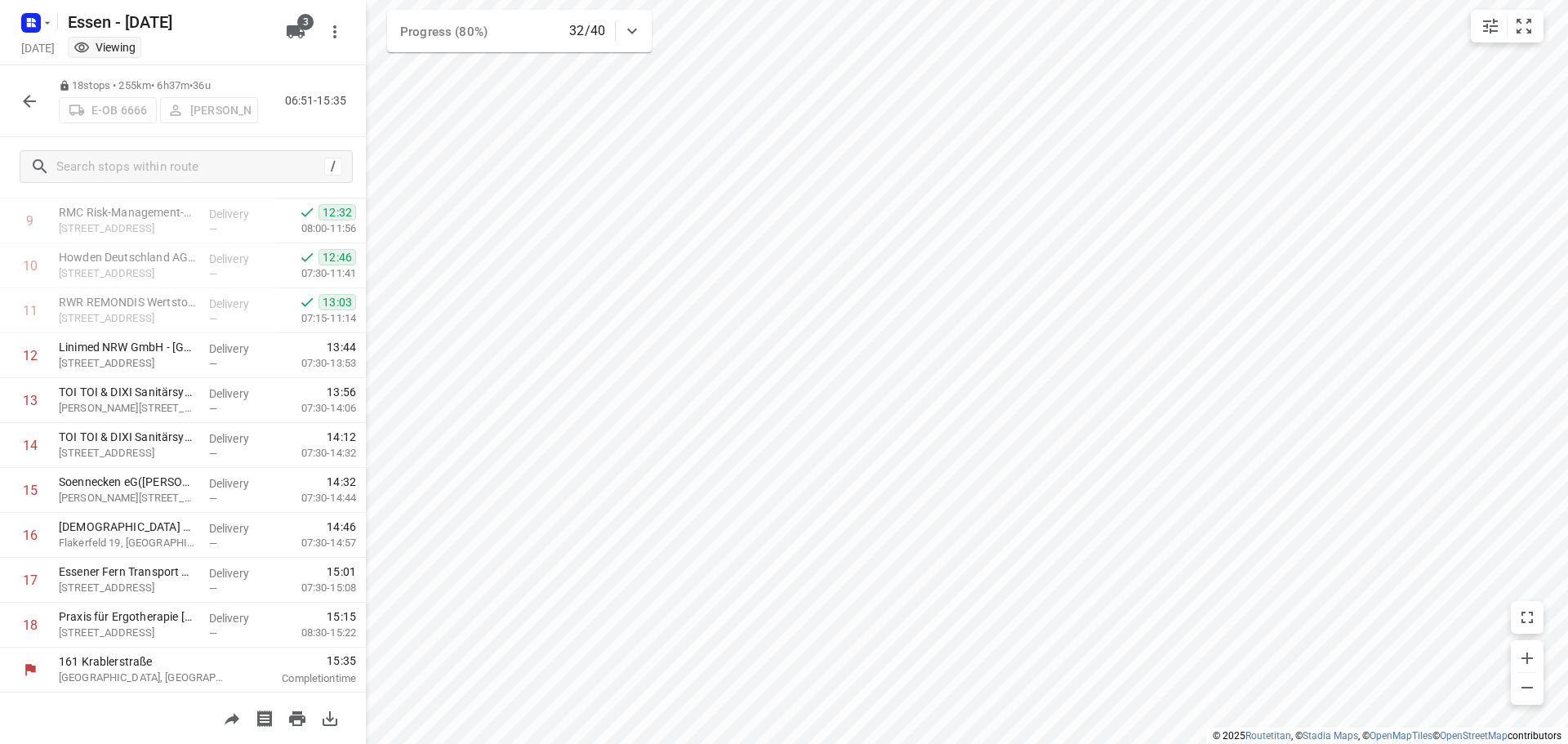
scroll to position [439, 0]
